Goal: Information Seeking & Learning: Compare options

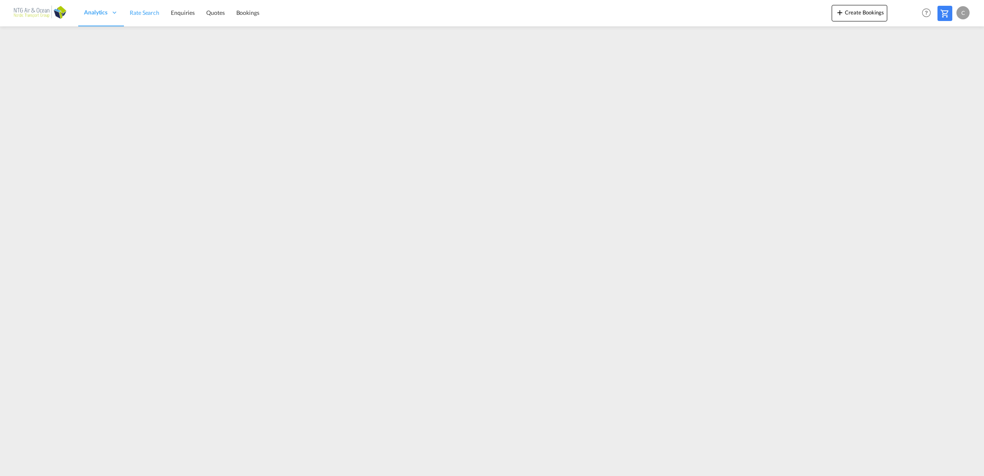
click at [156, 7] on link "Rate Search" at bounding box center [144, 13] width 41 height 27
